Goal: Information Seeking & Learning: Check status

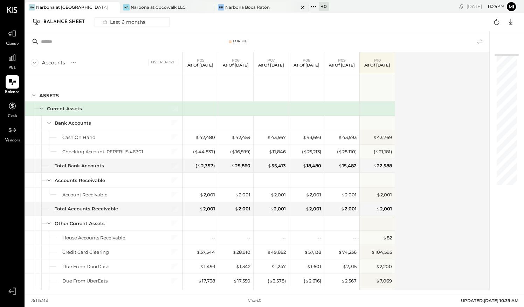
click at [254, 8] on div "Narbona Boca Ratōn" at bounding box center [247, 7] width 44 height 6
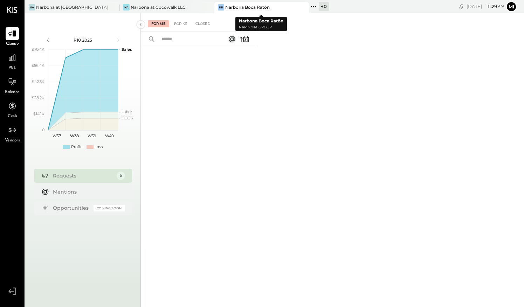
click at [263, 8] on div "Narbona Boca Ratōn" at bounding box center [247, 7] width 44 height 6
click at [11, 63] on div at bounding box center [12, 57] width 13 height 13
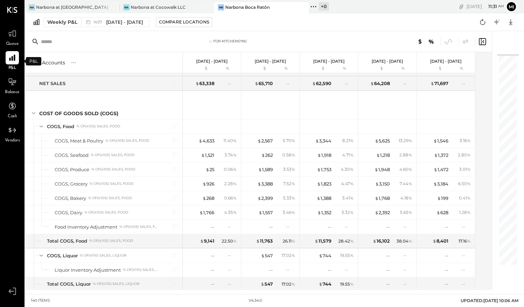
scroll to position [257, 0]
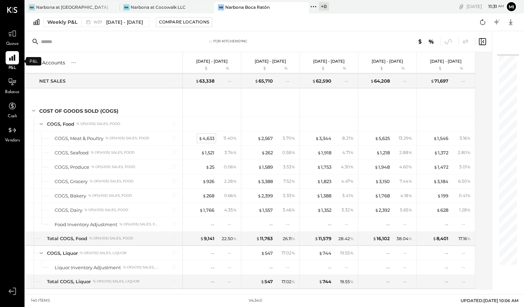
click at [200, 136] on span "$" at bounding box center [201, 139] width 4 height 6
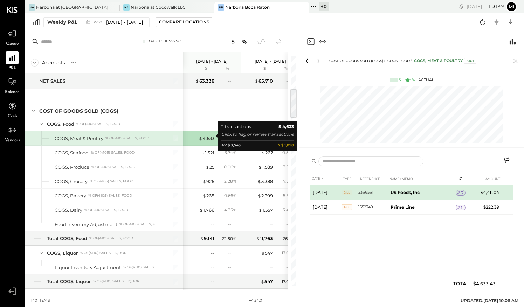
click at [460, 194] on icon at bounding box center [458, 192] width 5 height 5
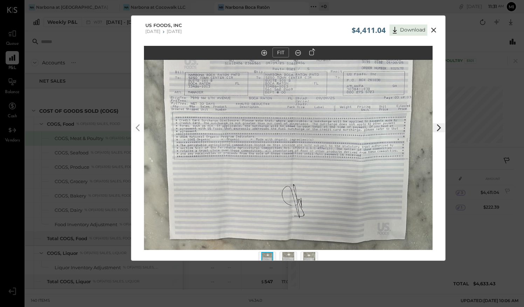
click at [436, 126] on icon at bounding box center [439, 128] width 8 height 8
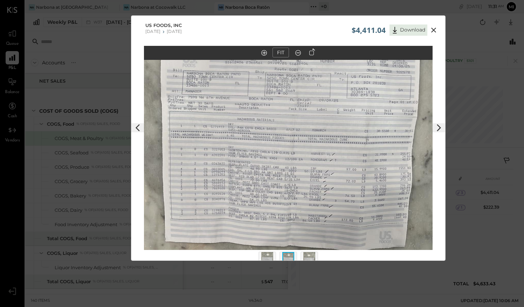
click at [427, 27] on button at bounding box center [433, 30] width 13 height 9
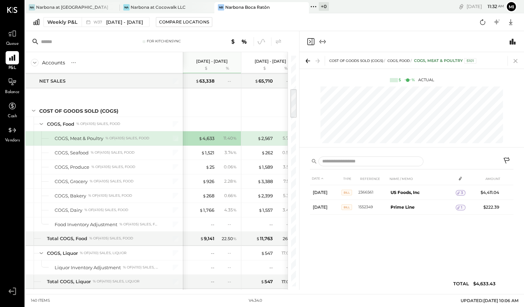
click at [509, 60] on div at bounding box center [513, 61] width 13 height 10
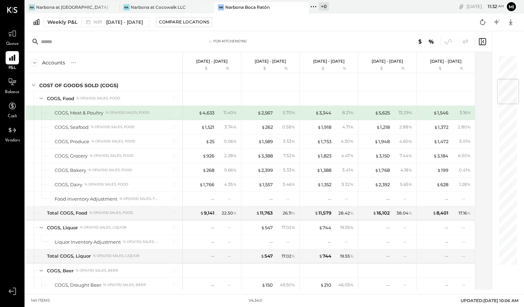
scroll to position [284, 0]
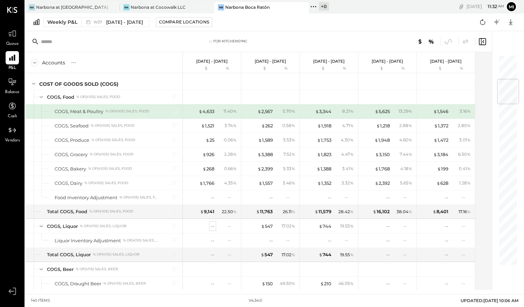
click at [212, 223] on div "--" at bounding box center [213, 226] width 4 height 7
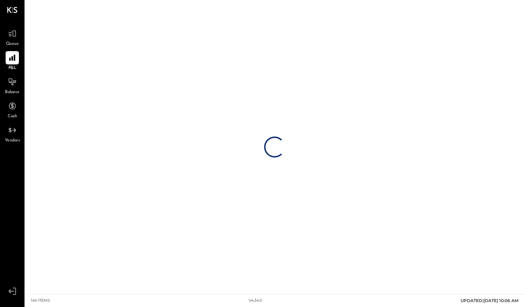
click at [218, 209] on div "Loading…" at bounding box center [274, 147] width 499 height 294
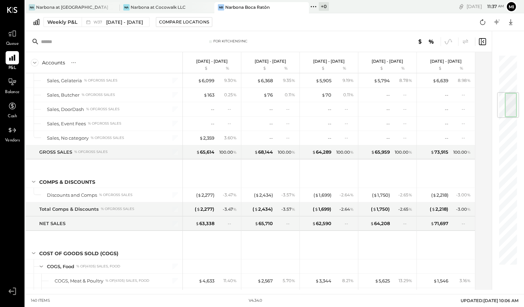
scroll to position [130, 0]
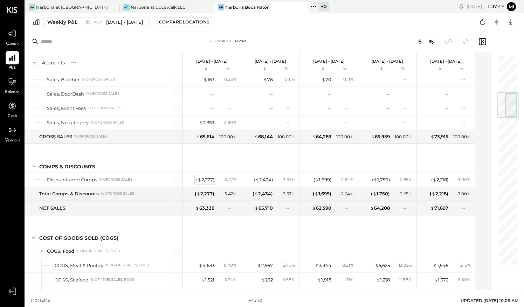
click at [203, 179] on div "( $ 2,277 )" at bounding box center [205, 179] width 18 height 7
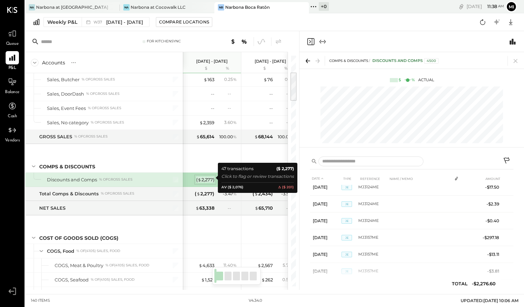
scroll to position [358, 0]
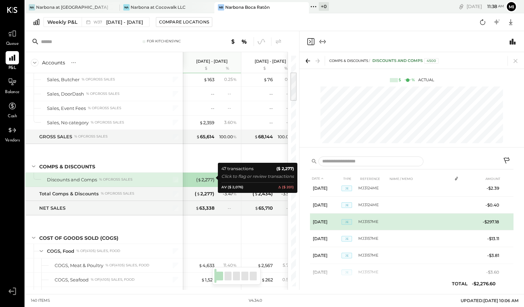
click at [350, 221] on span "JE" at bounding box center [346, 222] width 11 height 6
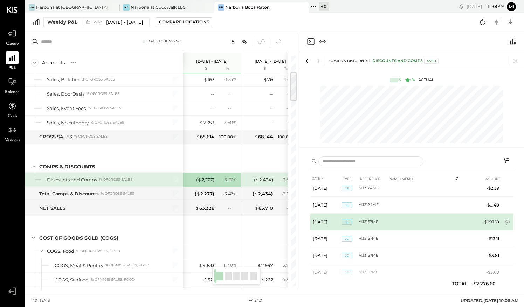
click at [379, 220] on td "MJ3157ME" at bounding box center [372, 222] width 29 height 17
click at [351, 220] on span "JE" at bounding box center [346, 222] width 11 height 6
click at [482, 214] on td "-$297.18" at bounding box center [488, 222] width 27 height 17
click at [368, 217] on td "MJ3157ME" at bounding box center [372, 222] width 29 height 17
click at [370, 220] on td "MJ3157ME" at bounding box center [372, 222] width 29 height 17
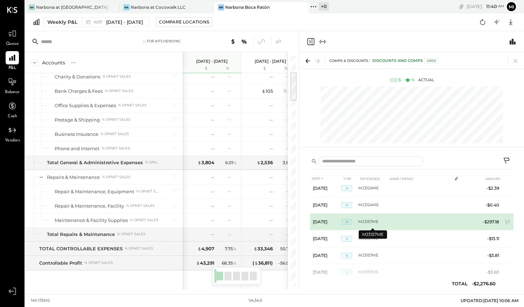
scroll to position [1327, 0]
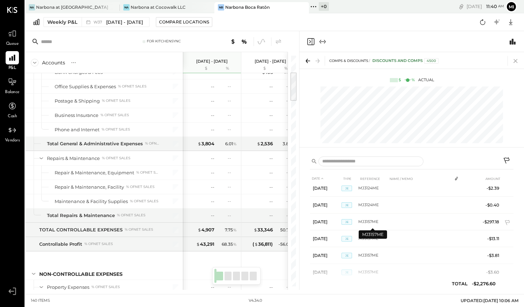
click at [515, 61] on icon at bounding box center [515, 61] width 4 height 4
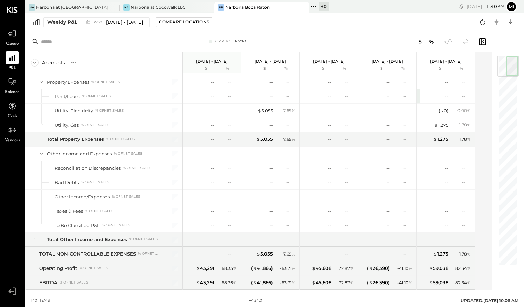
scroll to position [1550, 0]
